Goal: Information Seeking & Learning: Learn about a topic

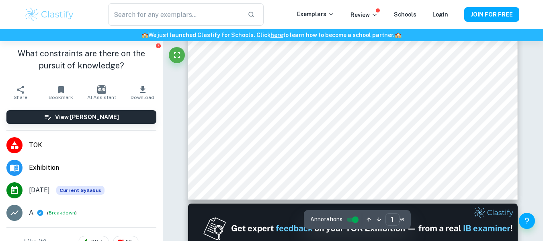
scroll to position [278, 0]
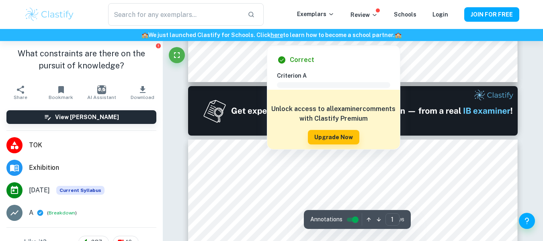
type input "2"
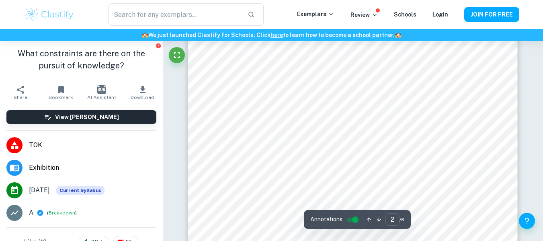
scroll to position [519, 0]
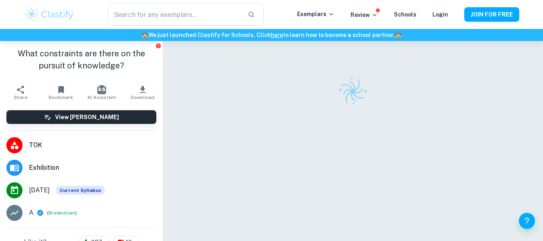
scroll to position [7, 0]
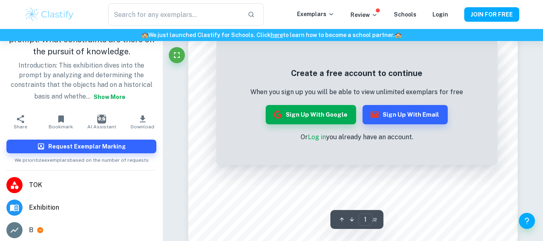
scroll to position [107, 0]
click at [311, 116] on button "Sign up with Google" at bounding box center [311, 114] width 90 height 19
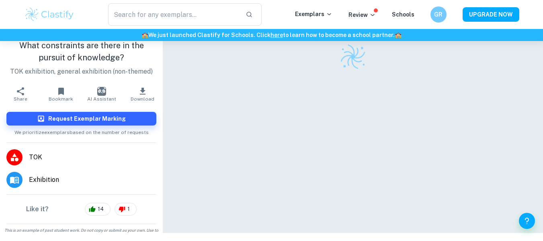
scroll to position [35, 0]
drag, startPoint x: 0, startPoint y: 0, endPoint x: 218, endPoint y: 153, distance: 266.2
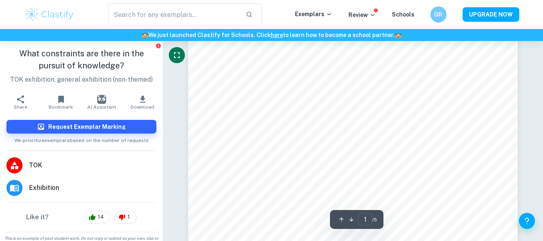
scroll to position [98, 0]
